Goal: Information Seeking & Learning: Learn about a topic

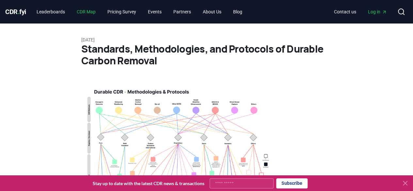
click at [95, 11] on link "CDR Map" at bounding box center [85, 12] width 29 height 12
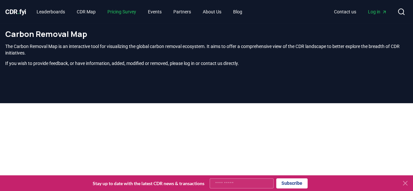
click at [127, 12] on link "Pricing Survey" at bounding box center [121, 12] width 39 height 12
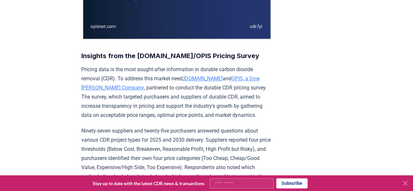
scroll to position [196, 0]
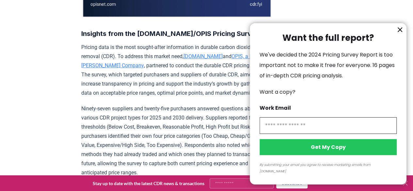
click at [401, 34] on icon "information" at bounding box center [400, 30] width 8 height 8
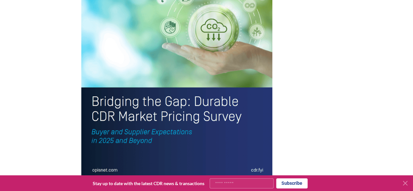
scroll to position [1469, 0]
click at [145, 56] on img at bounding box center [176, 56] width 191 height 249
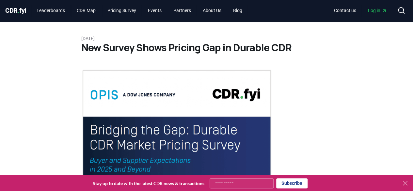
scroll to position [0, 0]
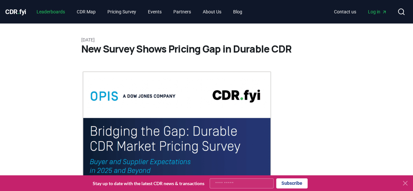
click at [55, 14] on link "Leaderboards" at bounding box center [50, 12] width 39 height 12
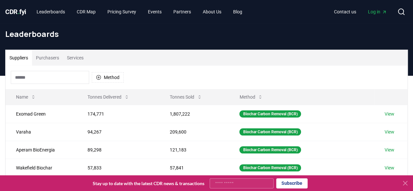
click at [73, 57] on button "Services" at bounding box center [75, 58] width 24 height 16
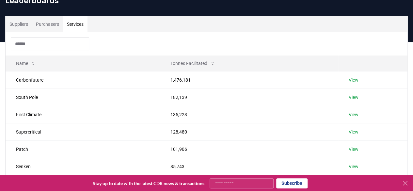
scroll to position [33, 0]
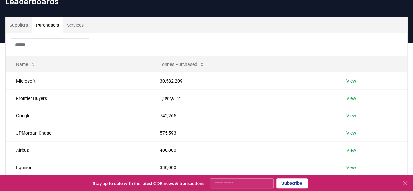
click at [48, 26] on button "Purchasers" at bounding box center [47, 25] width 31 height 16
